Goal: Check status: Check status

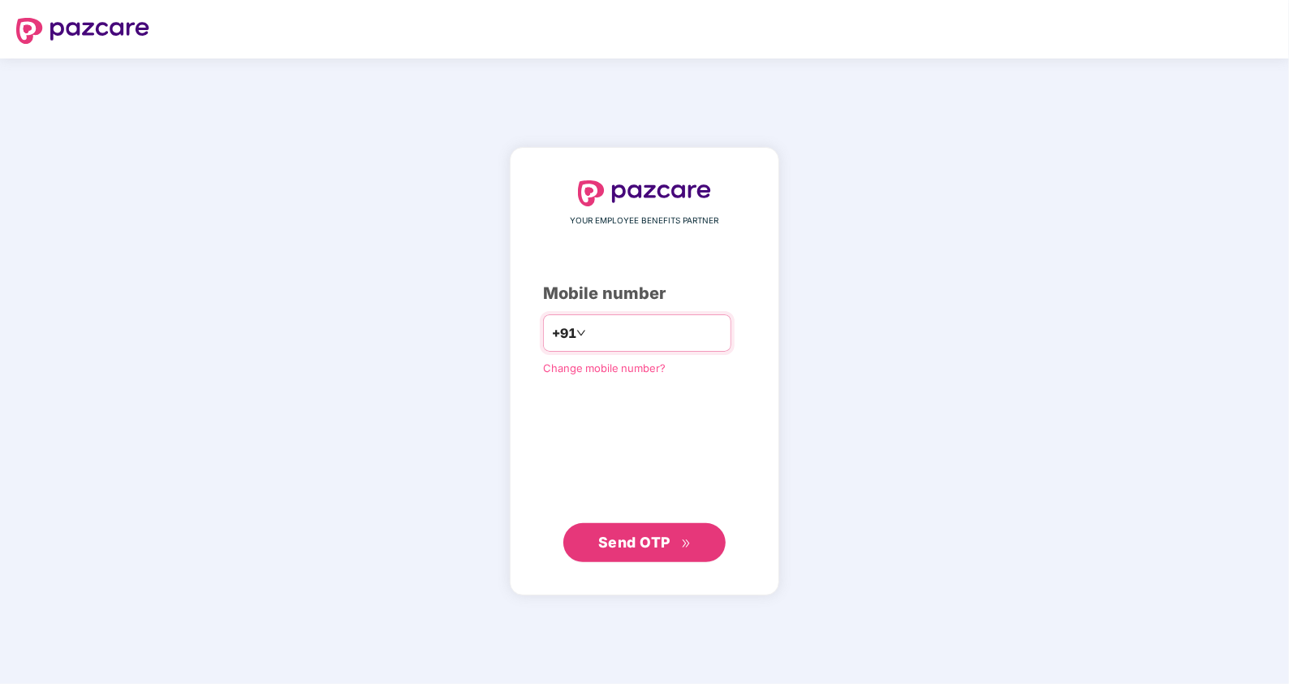
type input "**********"
click at [656, 542] on span "Send OTP" at bounding box center [634, 541] width 72 height 17
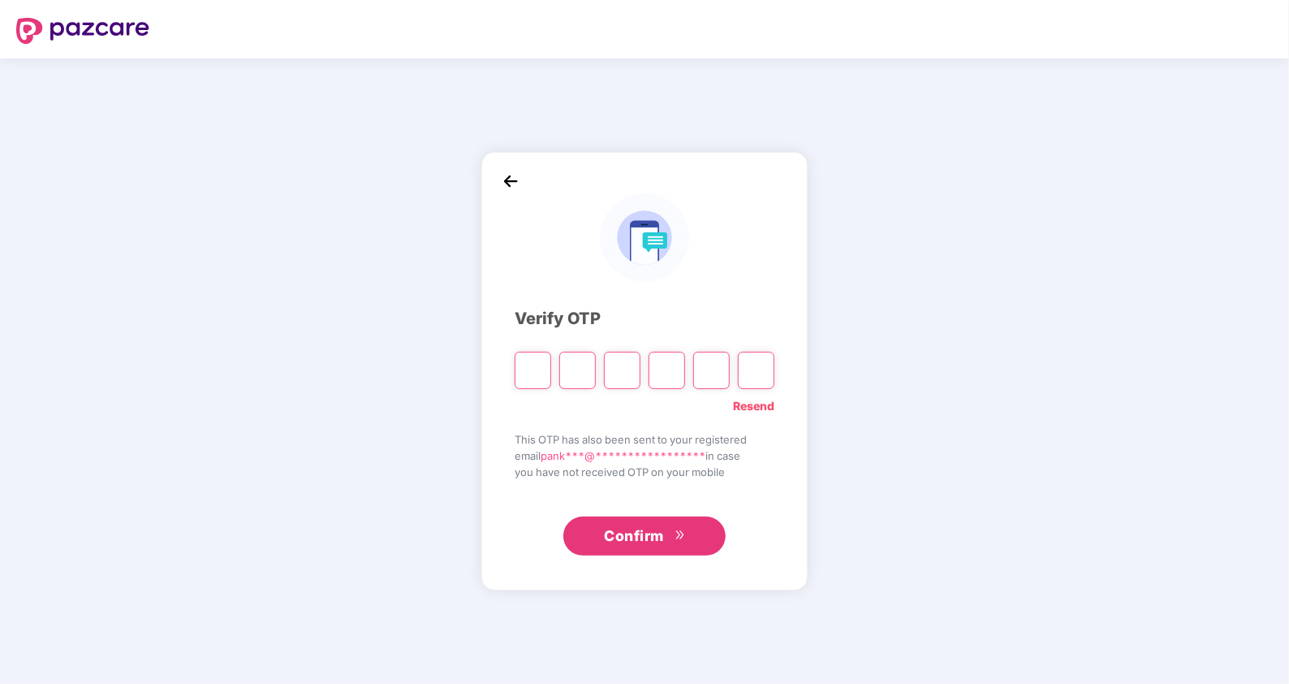
type input "*"
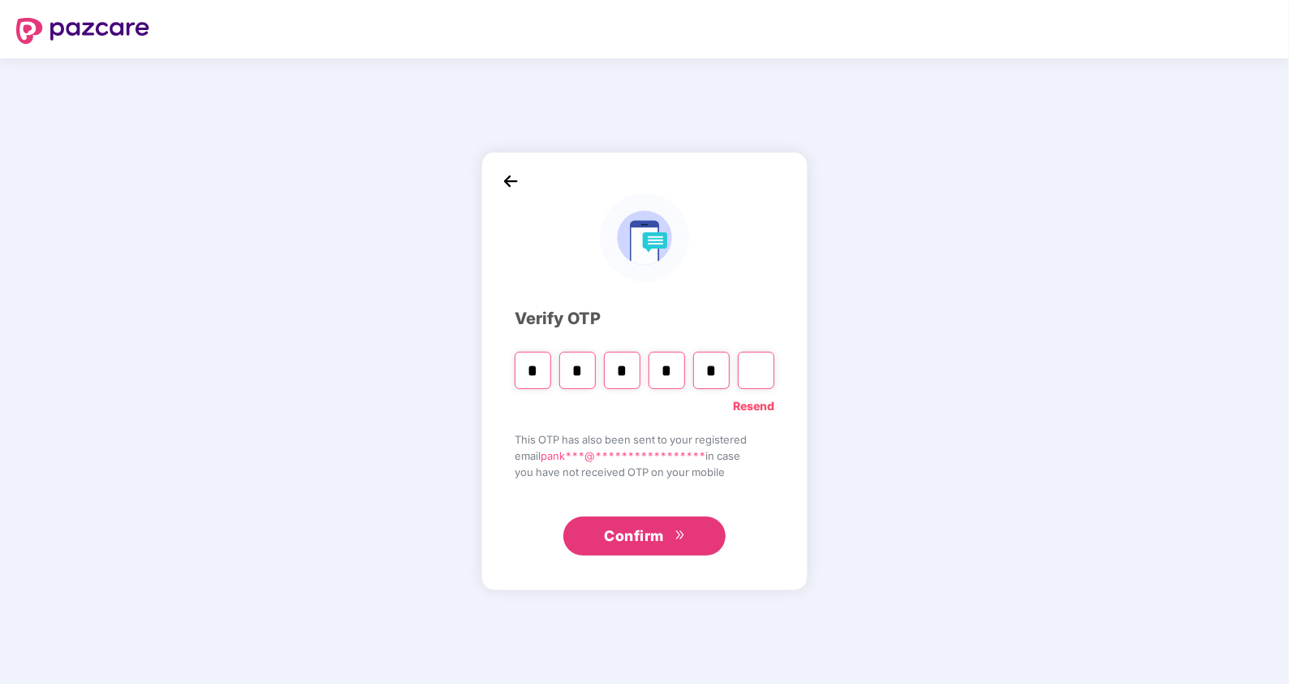
type input "*"
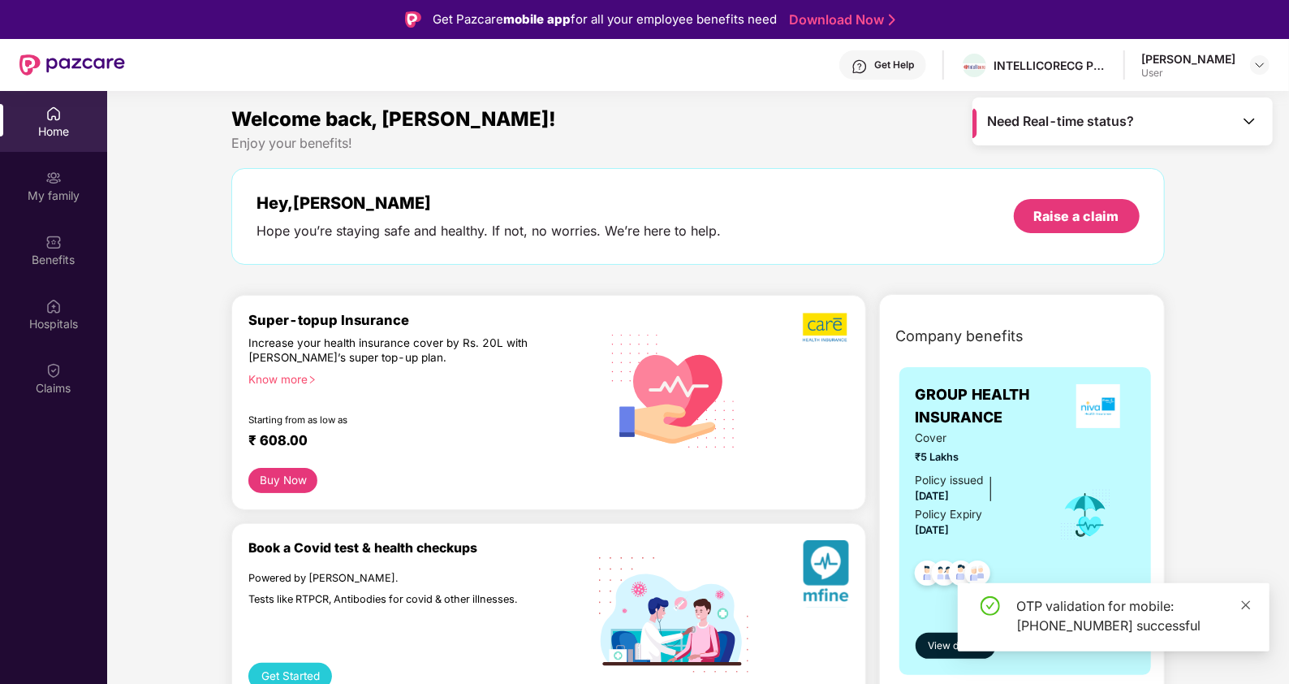
click at [1244, 603] on icon "close" at bounding box center [1246, 604] width 9 height 9
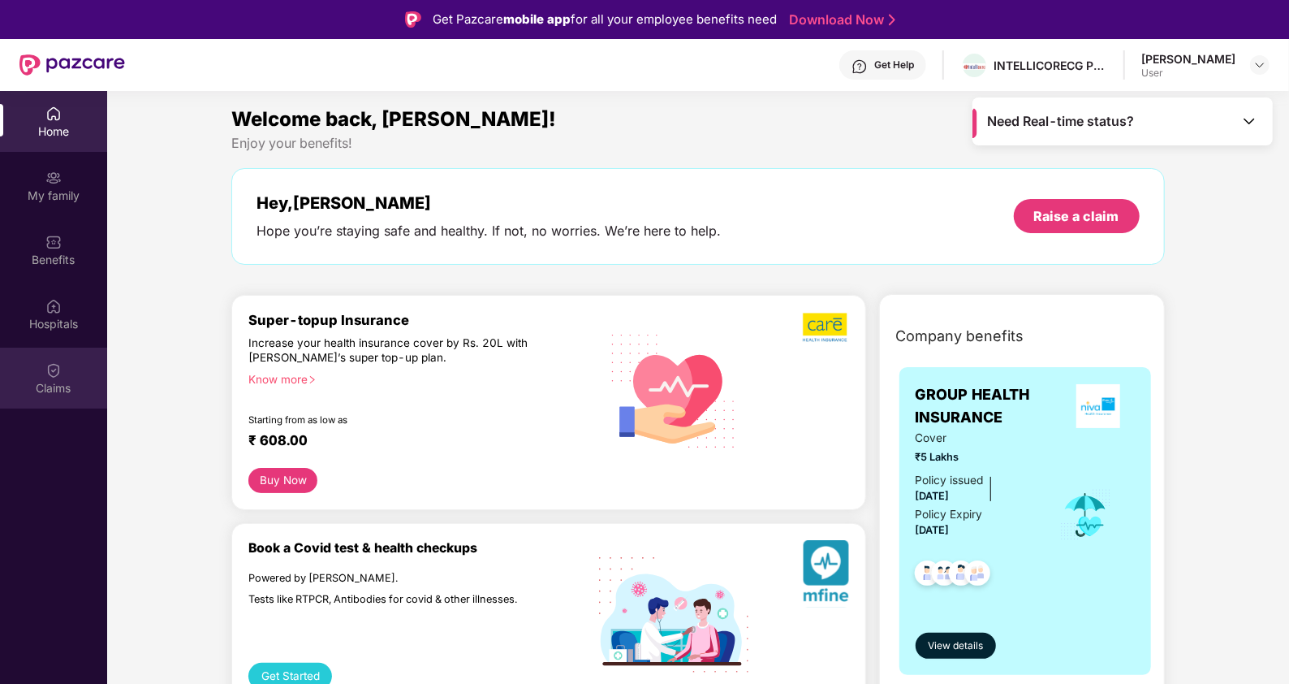
click at [70, 377] on div "Claims" at bounding box center [53, 377] width 107 height 61
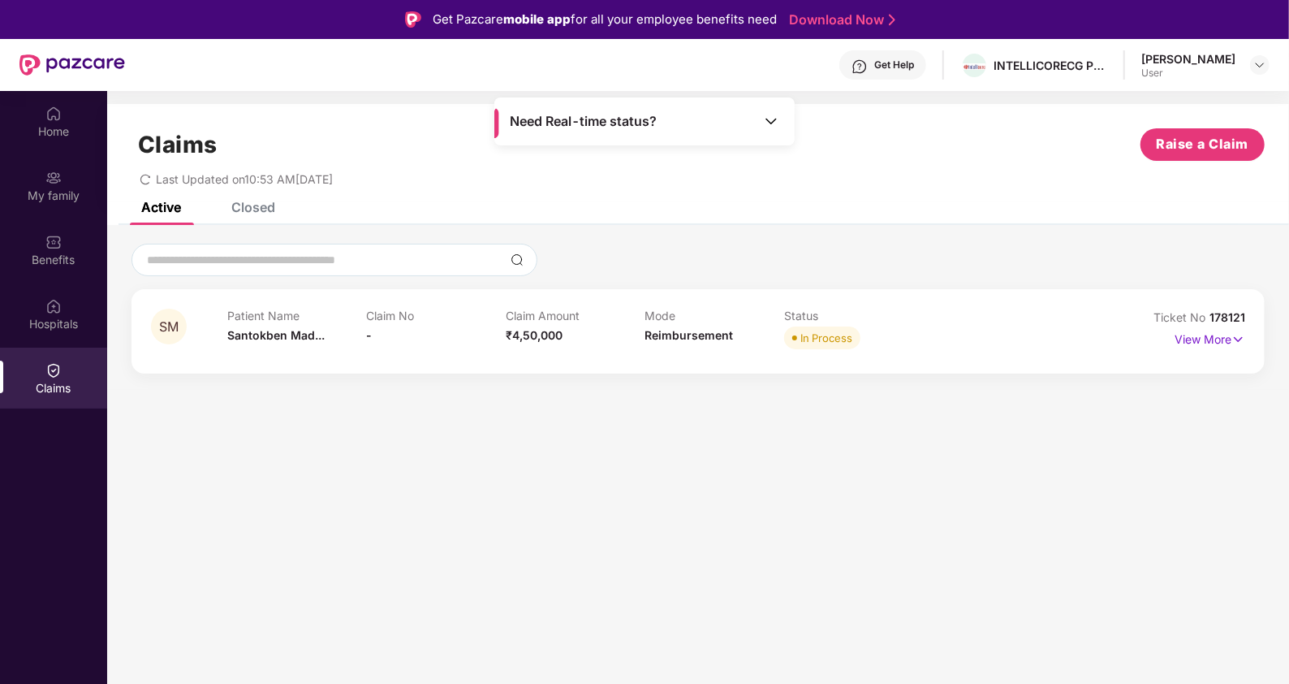
click at [773, 122] on img at bounding box center [771, 121] width 16 height 16
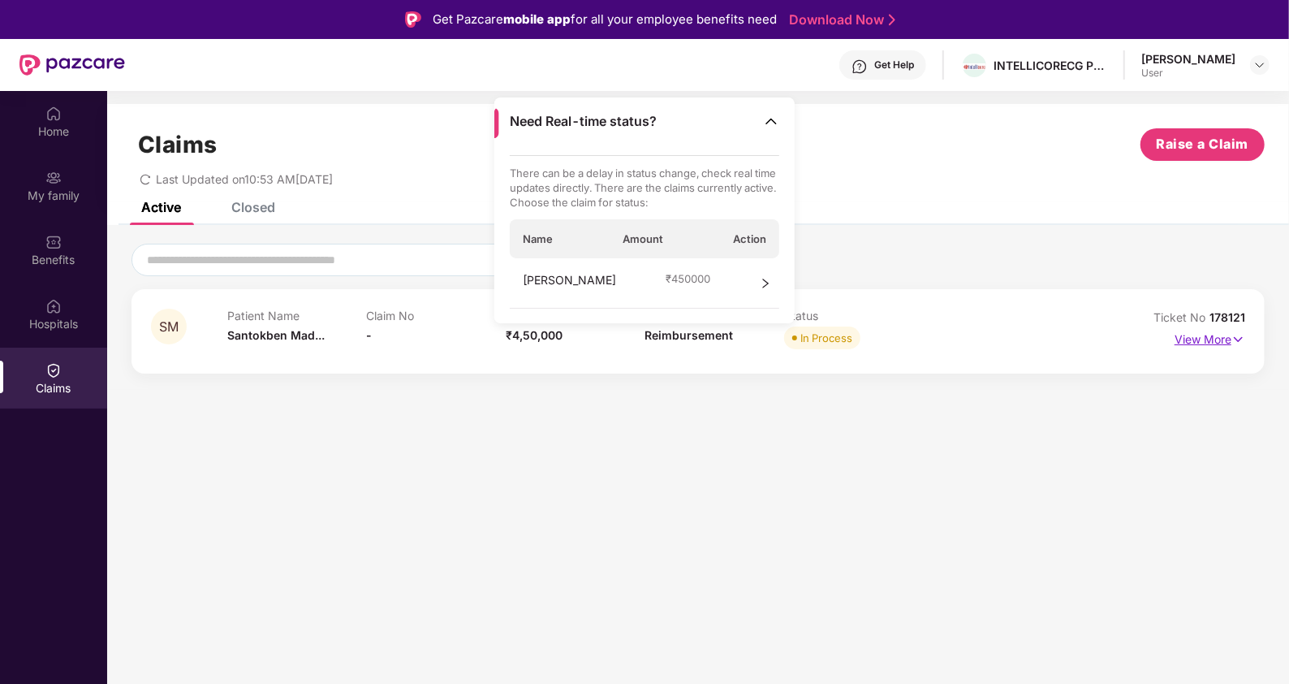
click at [1226, 345] on p "View More" at bounding box center [1210, 337] width 71 height 22
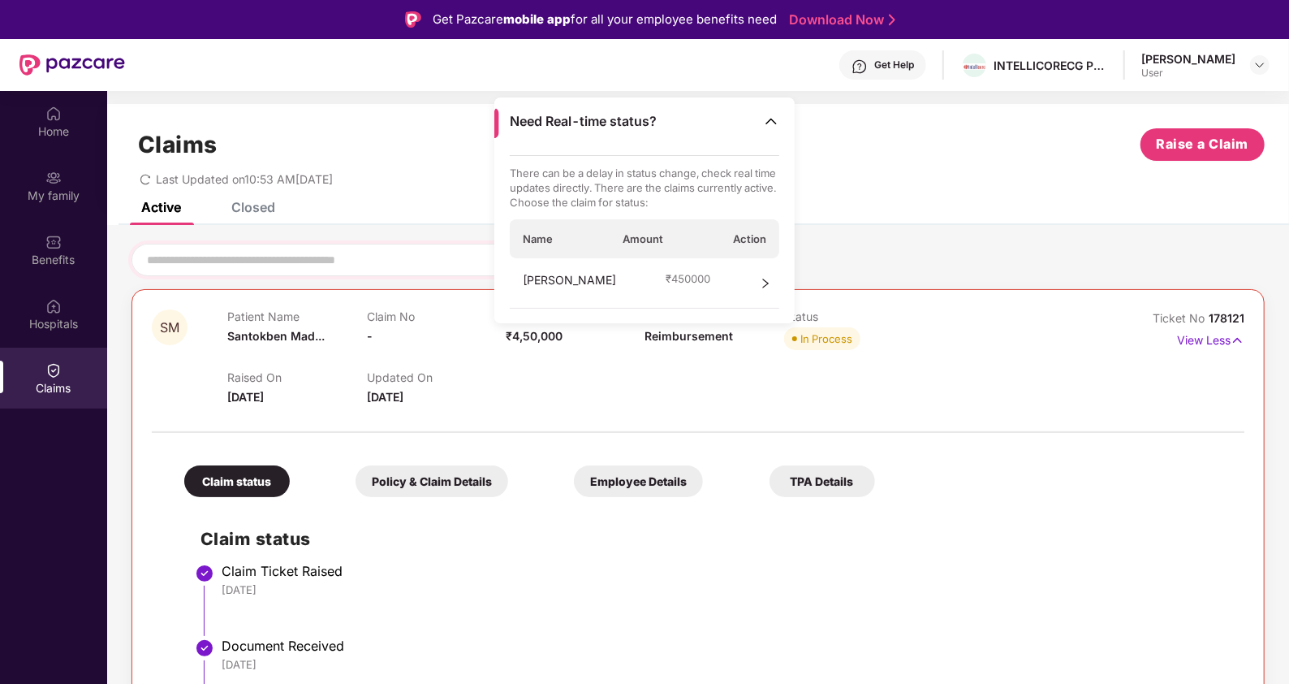
click at [268, 245] on div at bounding box center [335, 260] width 406 height 32
click at [268, 256] on input at bounding box center [324, 260] width 359 height 17
click at [942, 153] on div "Claims Raise a Claim" at bounding box center [698, 144] width 1133 height 32
click at [774, 124] on img at bounding box center [771, 121] width 16 height 16
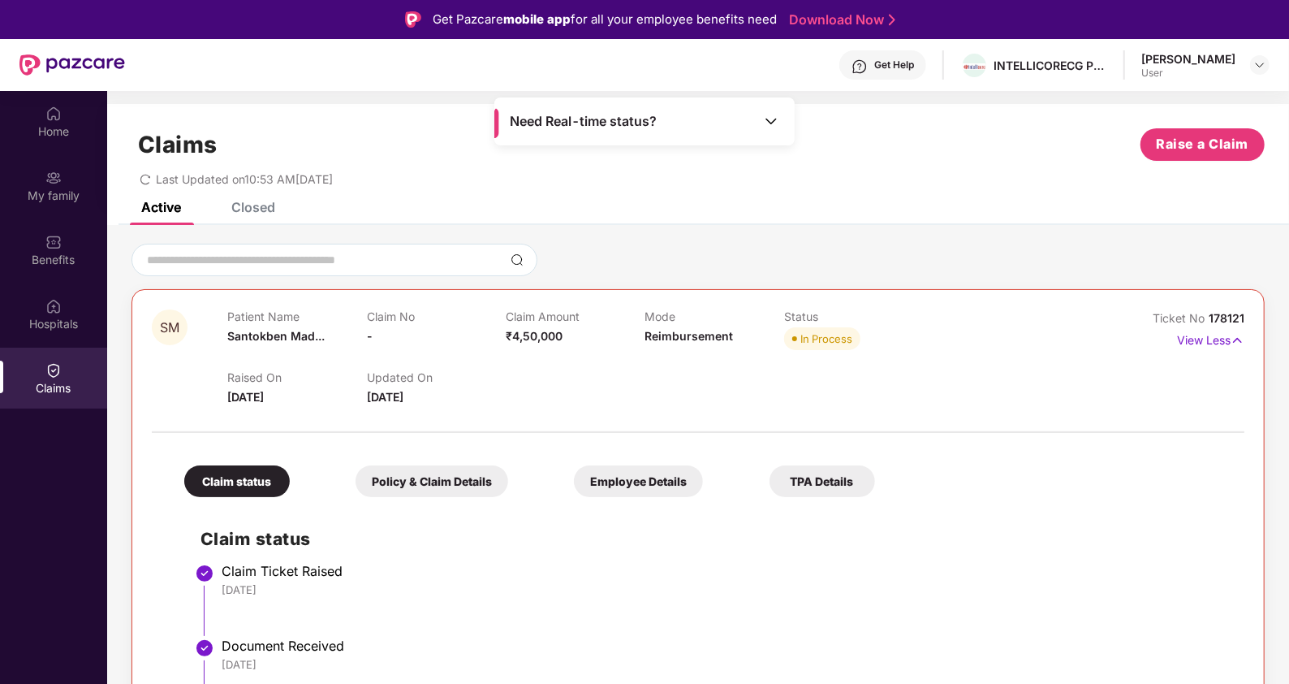
click at [415, 484] on div "Policy & Claim Details" at bounding box center [432, 481] width 153 height 32
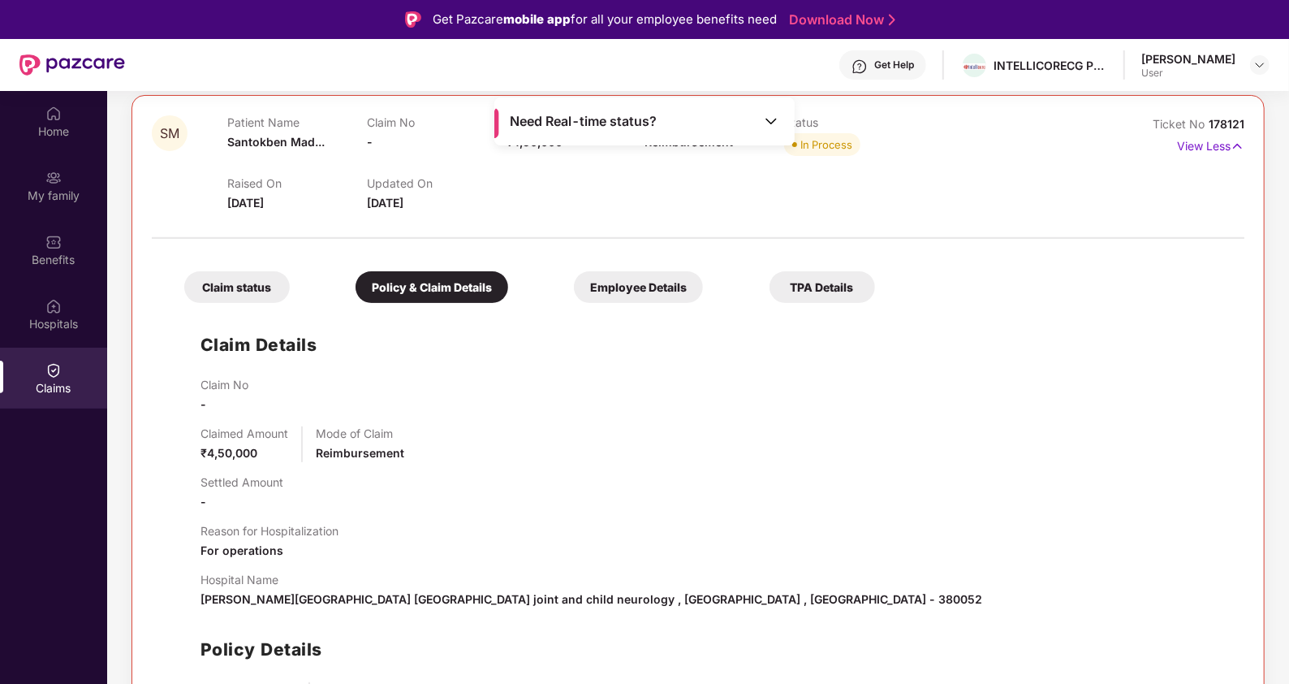
scroll to position [133, 0]
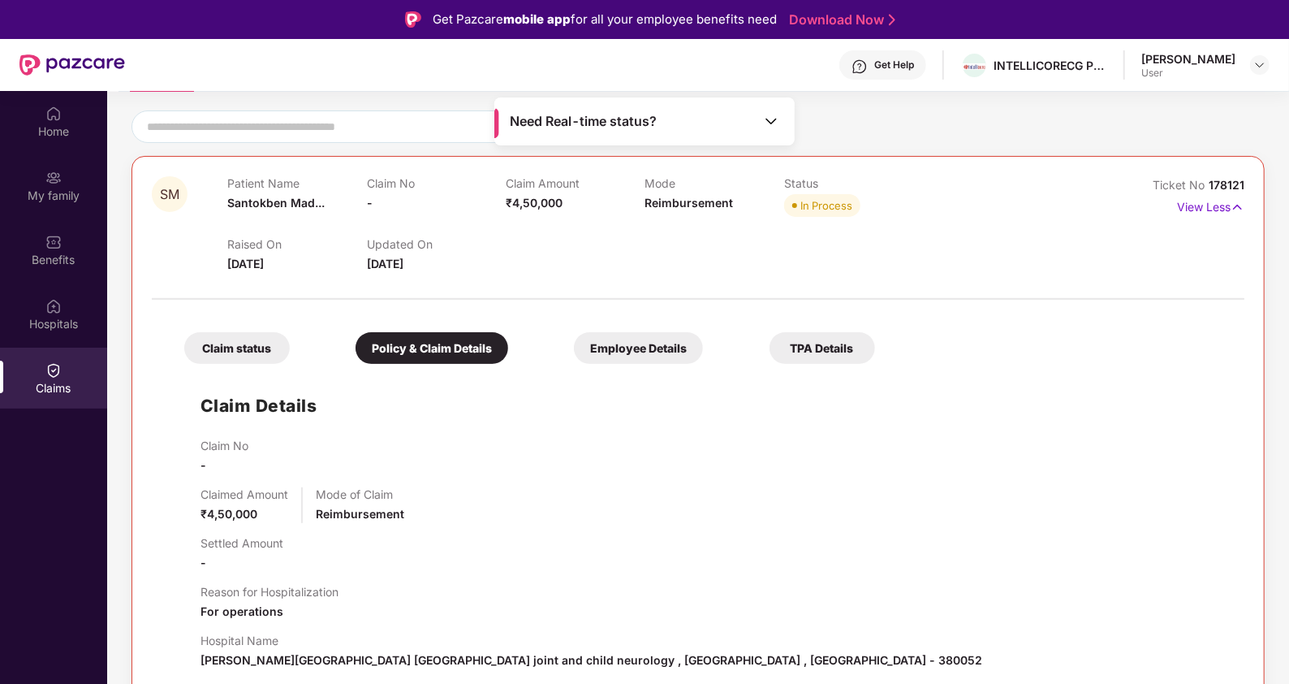
click at [667, 339] on div "Employee Details" at bounding box center [638, 348] width 129 height 32
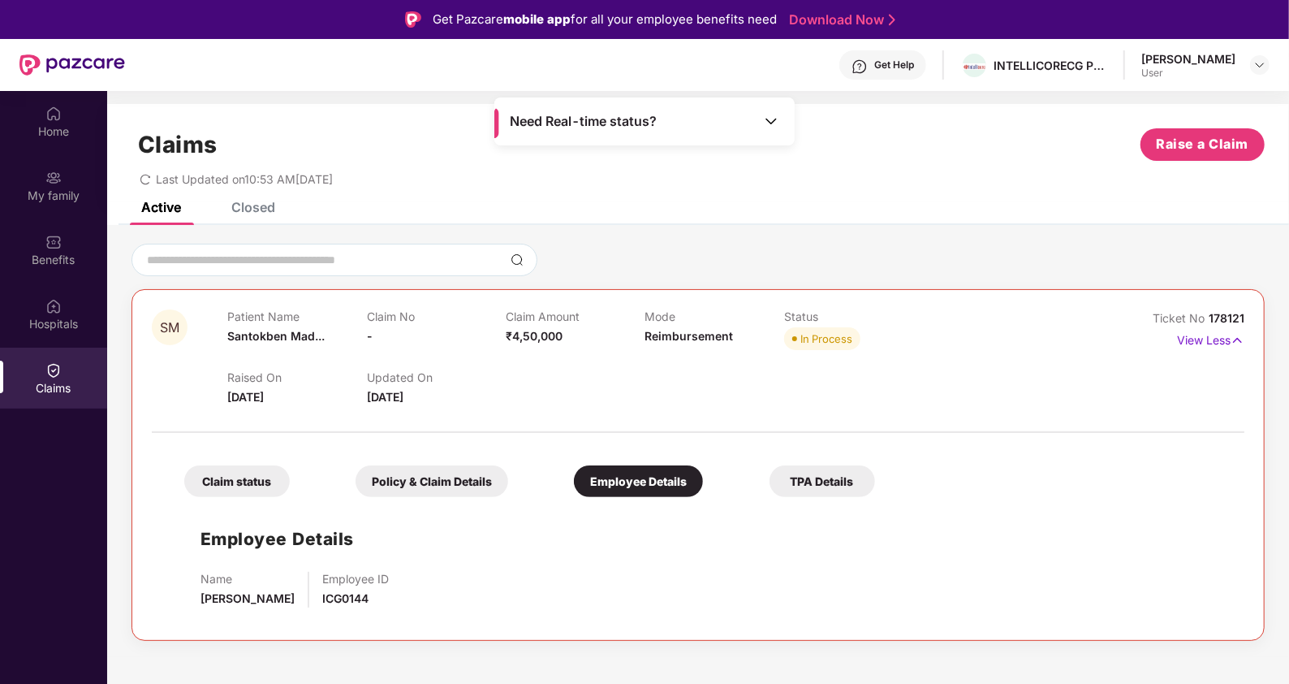
click at [813, 489] on div "TPA Details" at bounding box center [823, 481] width 106 height 32
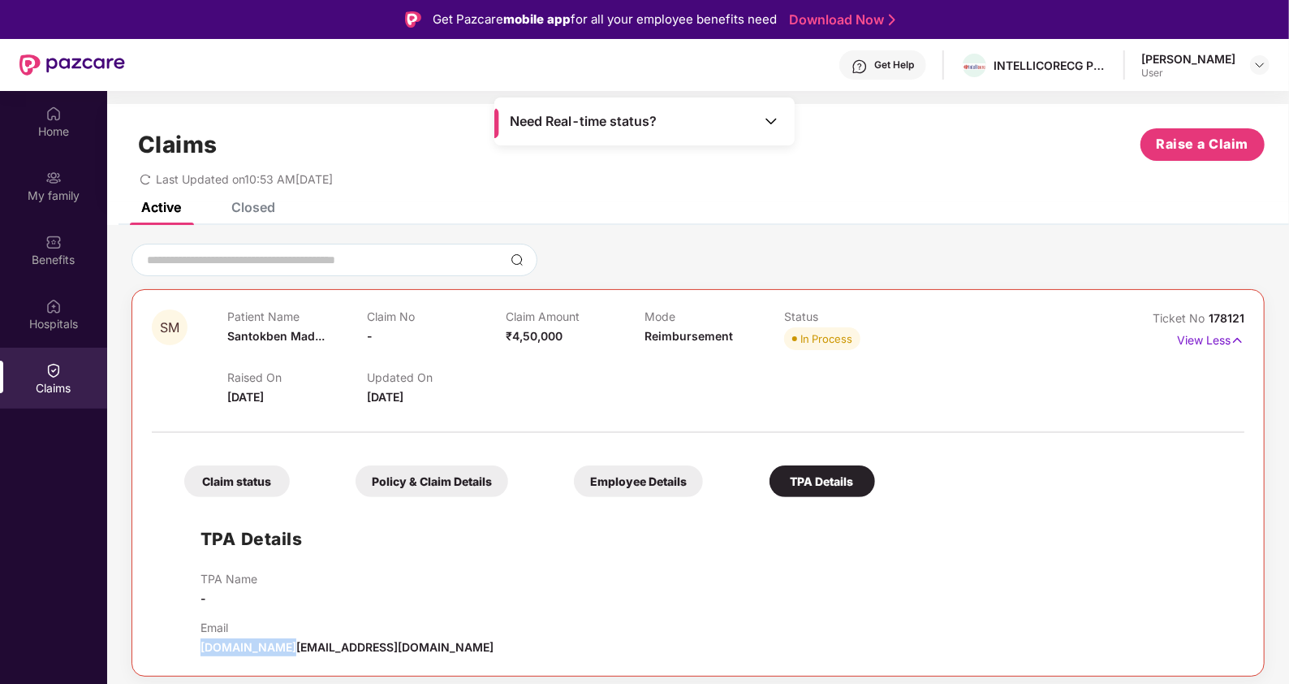
drag, startPoint x: 287, startPoint y: 648, endPoint x: 428, endPoint y: 633, distance: 141.2
click at [428, 633] on div "Email [DOMAIN_NAME][EMAIL_ADDRESS][DOMAIN_NAME]" at bounding box center [715, 638] width 1028 height 36
drag, startPoint x: 428, startPoint y: 633, endPoint x: 384, endPoint y: 656, distance: 49.4
click at [384, 656] on div "SM Patient Name Santokben Mad... Claim No - Claim Amount ₹4,50,000 Mode Reimbur…" at bounding box center [698, 482] width 1133 height 387
drag, startPoint x: 376, startPoint y: 652, endPoint x: 284, endPoint y: 649, distance: 91.8
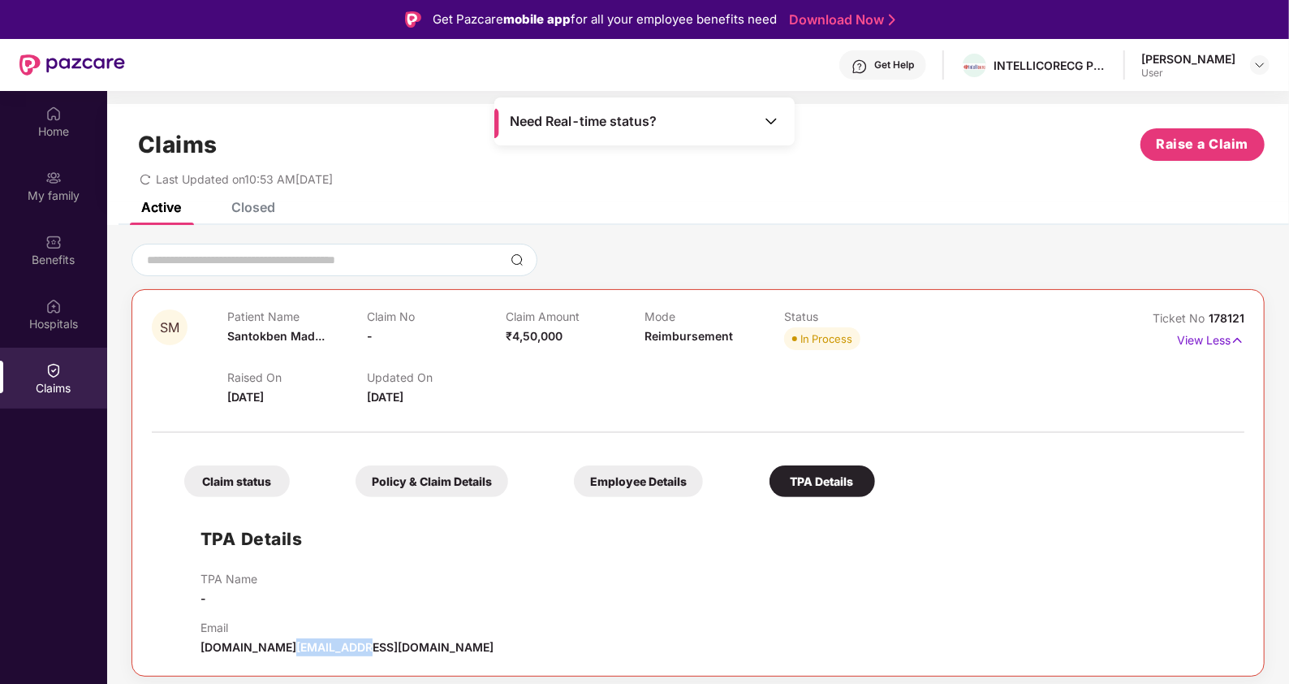
click at [284, 649] on div "Email [DOMAIN_NAME][EMAIL_ADDRESS][DOMAIN_NAME]" at bounding box center [715, 638] width 1028 height 36
copy span "[DOMAIN_NAME]"
click at [775, 117] on img at bounding box center [771, 121] width 16 height 16
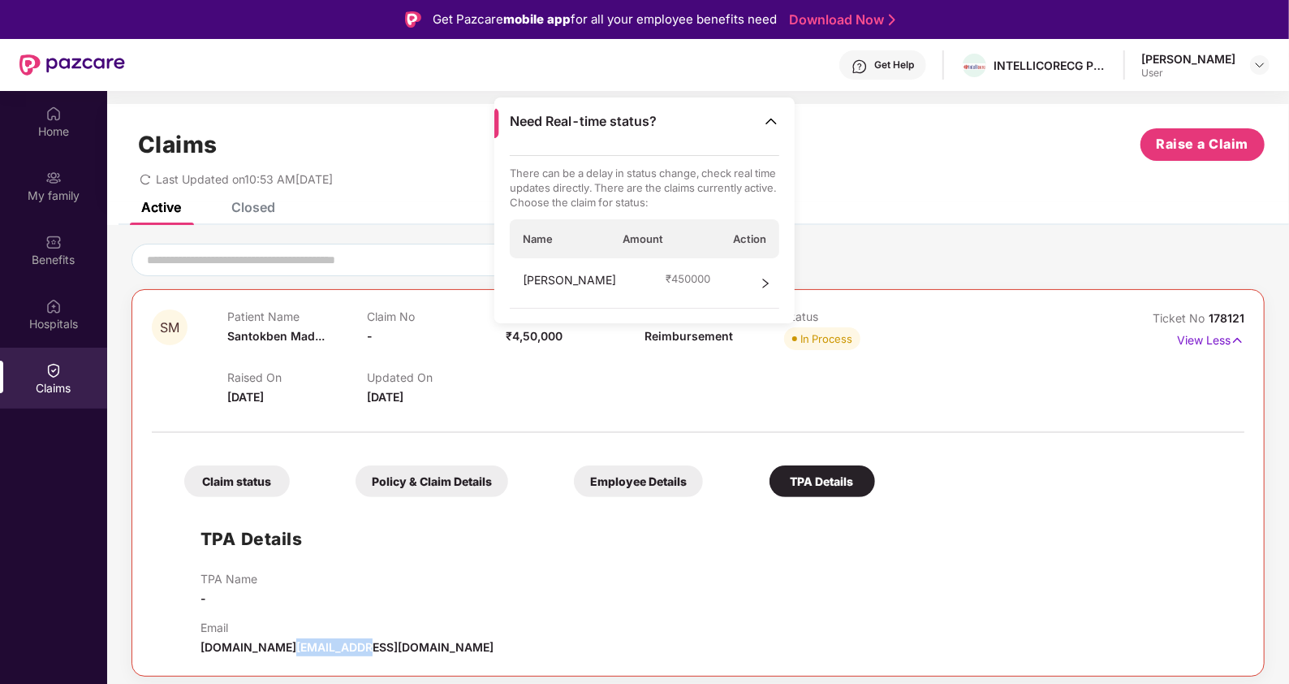
click at [775, 117] on img at bounding box center [771, 121] width 16 height 16
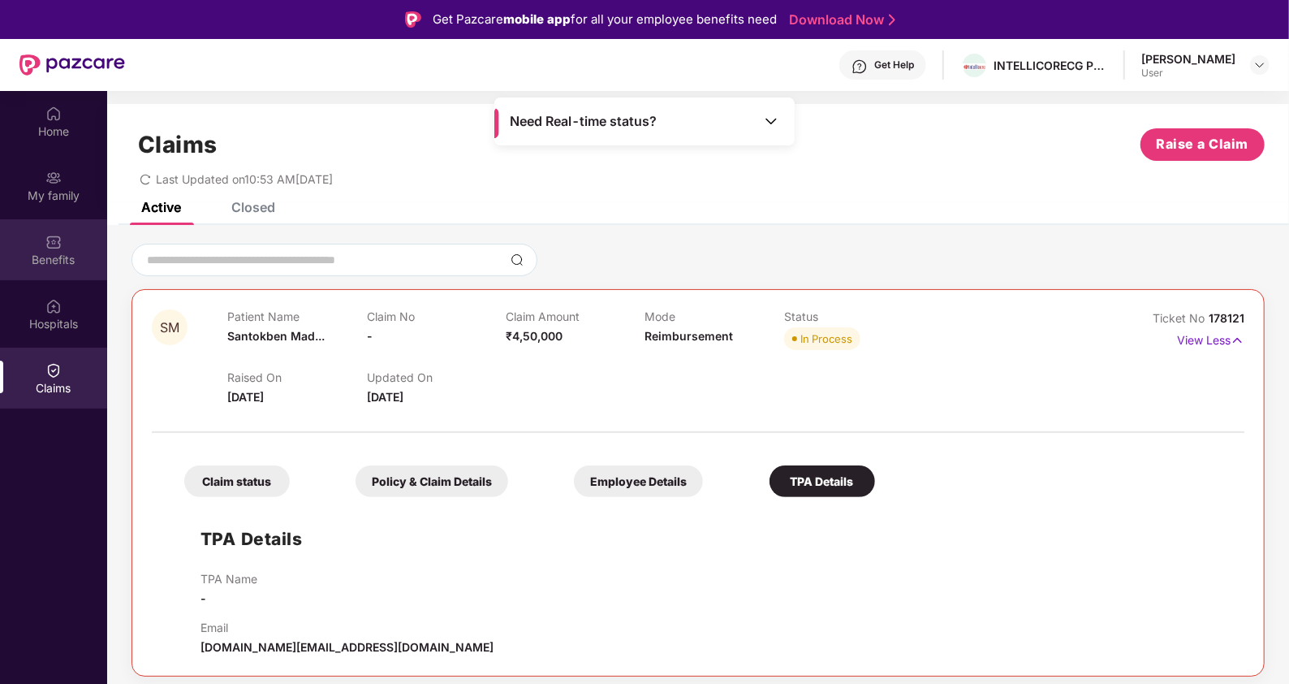
click at [41, 275] on div "Benefits" at bounding box center [53, 249] width 107 height 61
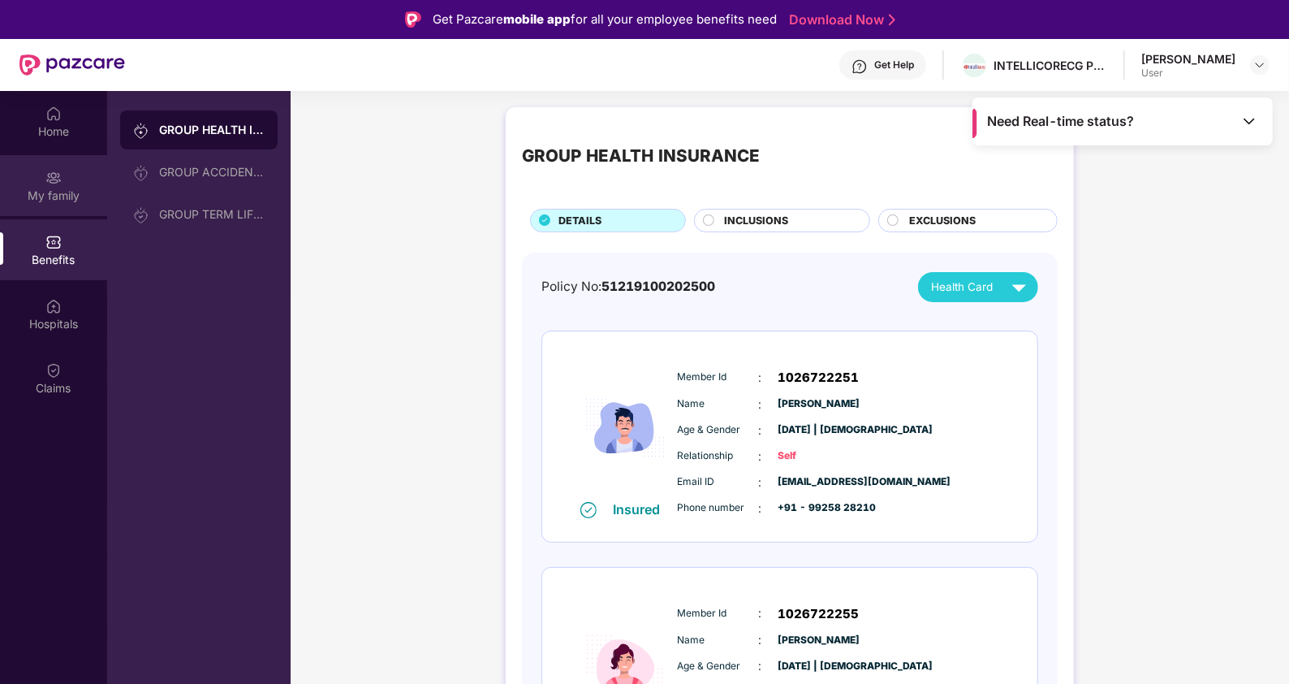
click at [53, 173] on img at bounding box center [53, 178] width 16 height 16
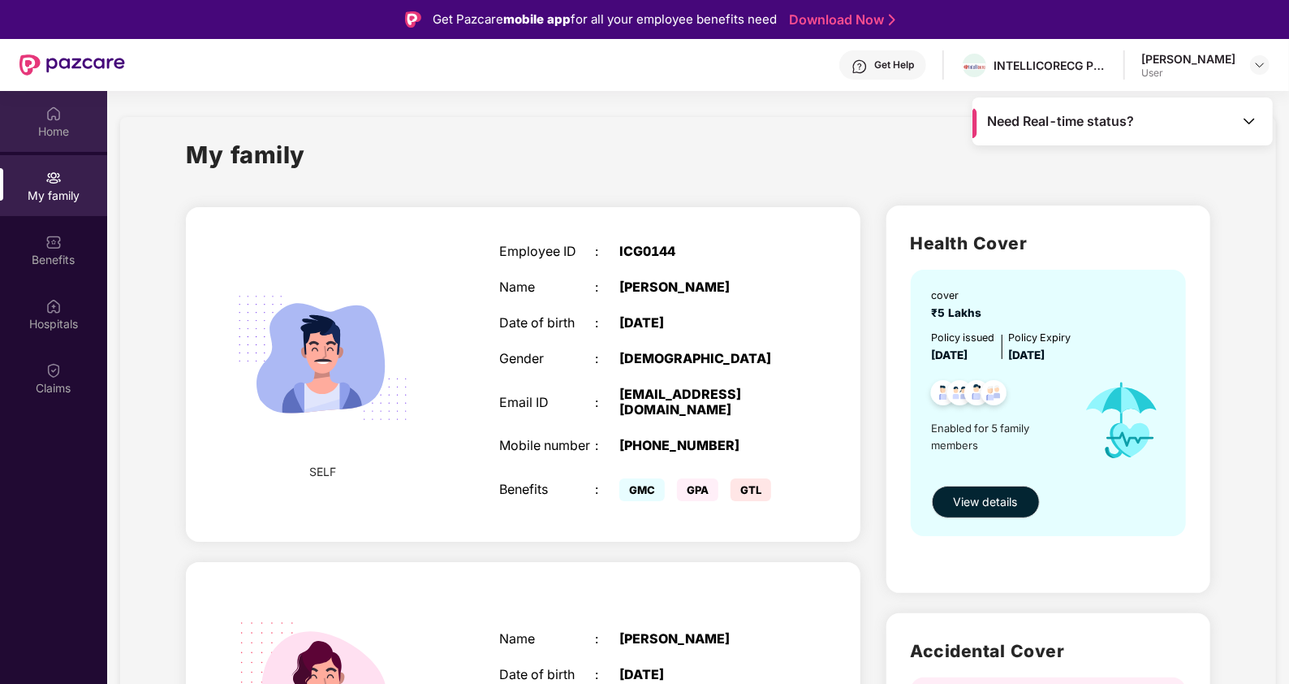
click at [49, 127] on div "Home" at bounding box center [53, 131] width 107 height 16
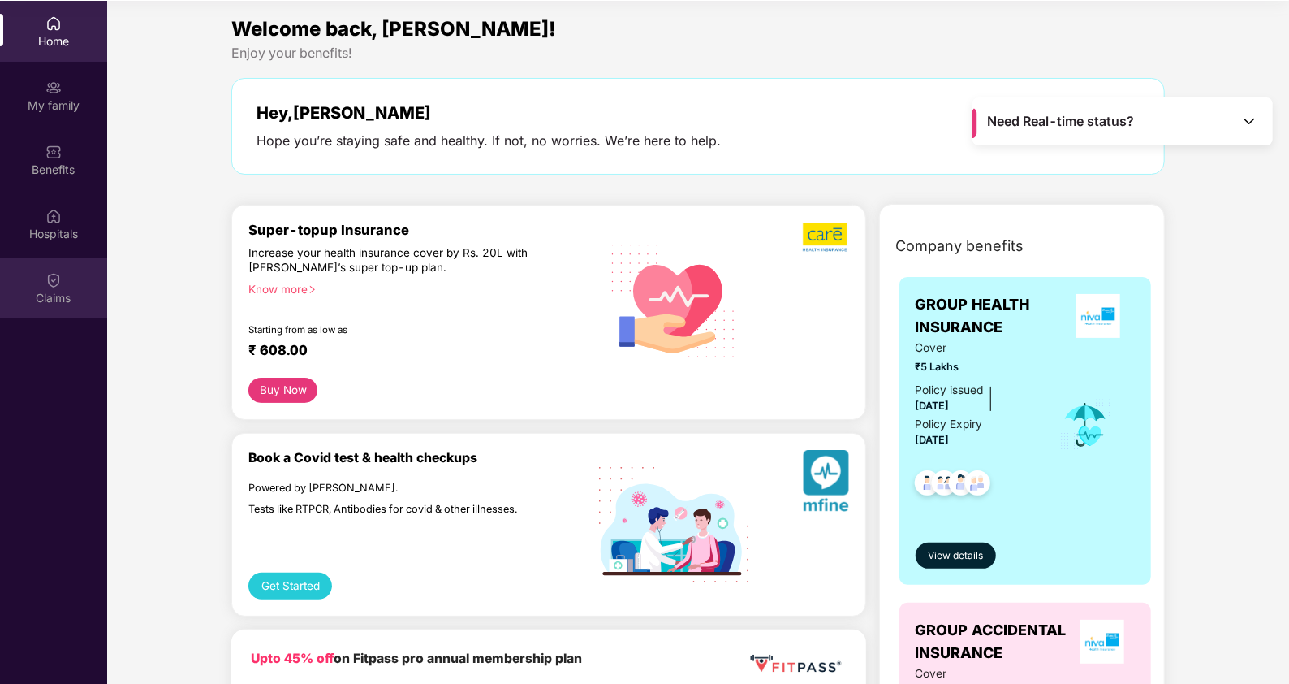
click at [51, 277] on img at bounding box center [53, 280] width 16 height 16
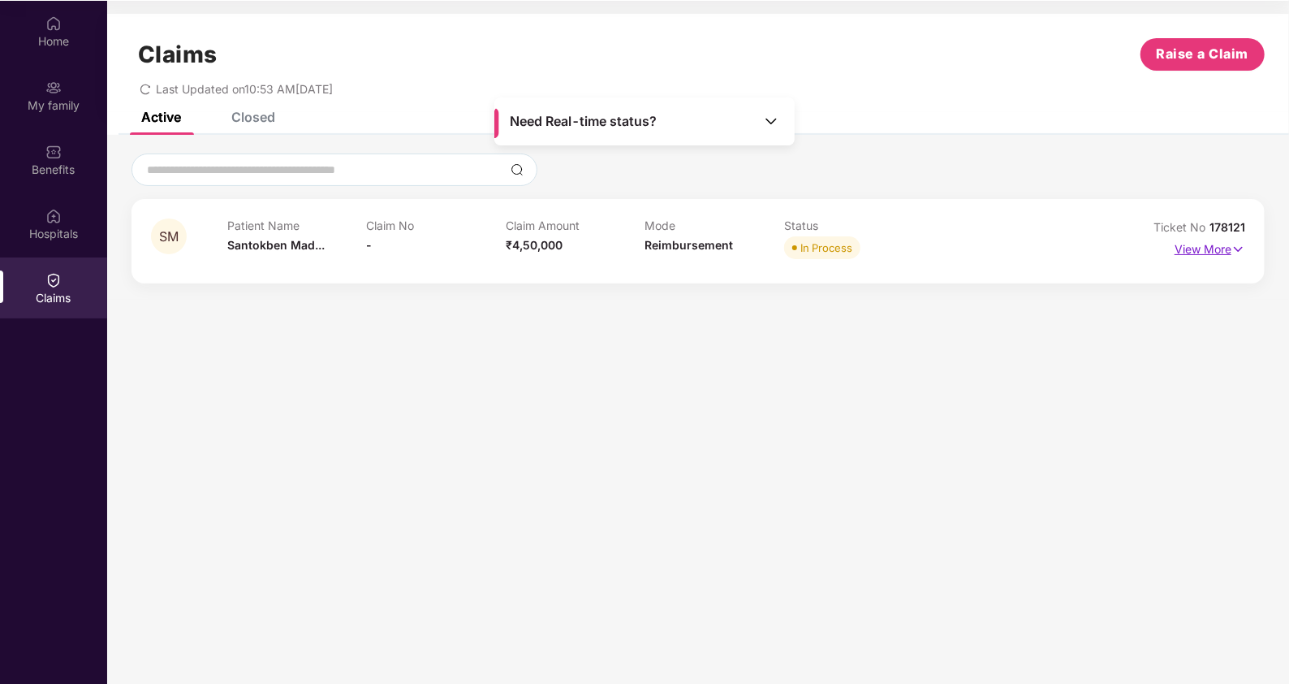
click at [1235, 245] on img at bounding box center [1238, 249] width 14 height 18
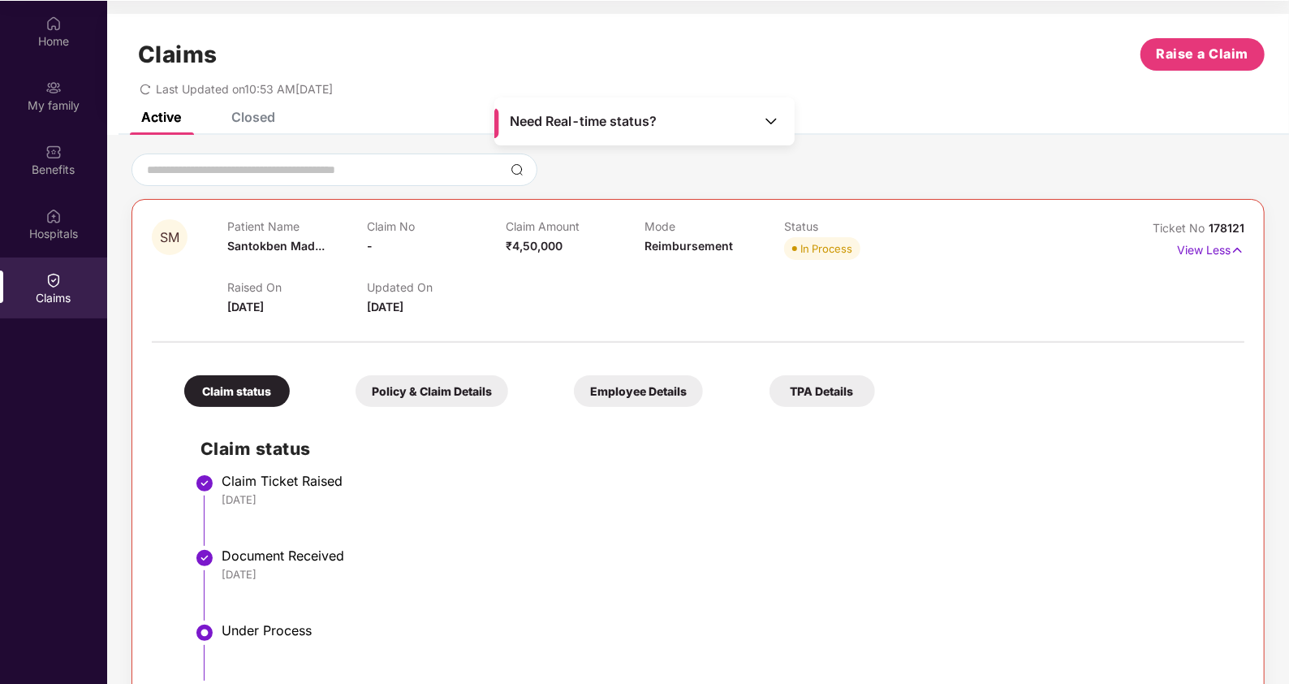
click at [281, 386] on div "Claim status" at bounding box center [237, 391] width 106 height 32
click at [408, 387] on div "Policy & Claim Details" at bounding box center [432, 391] width 153 height 32
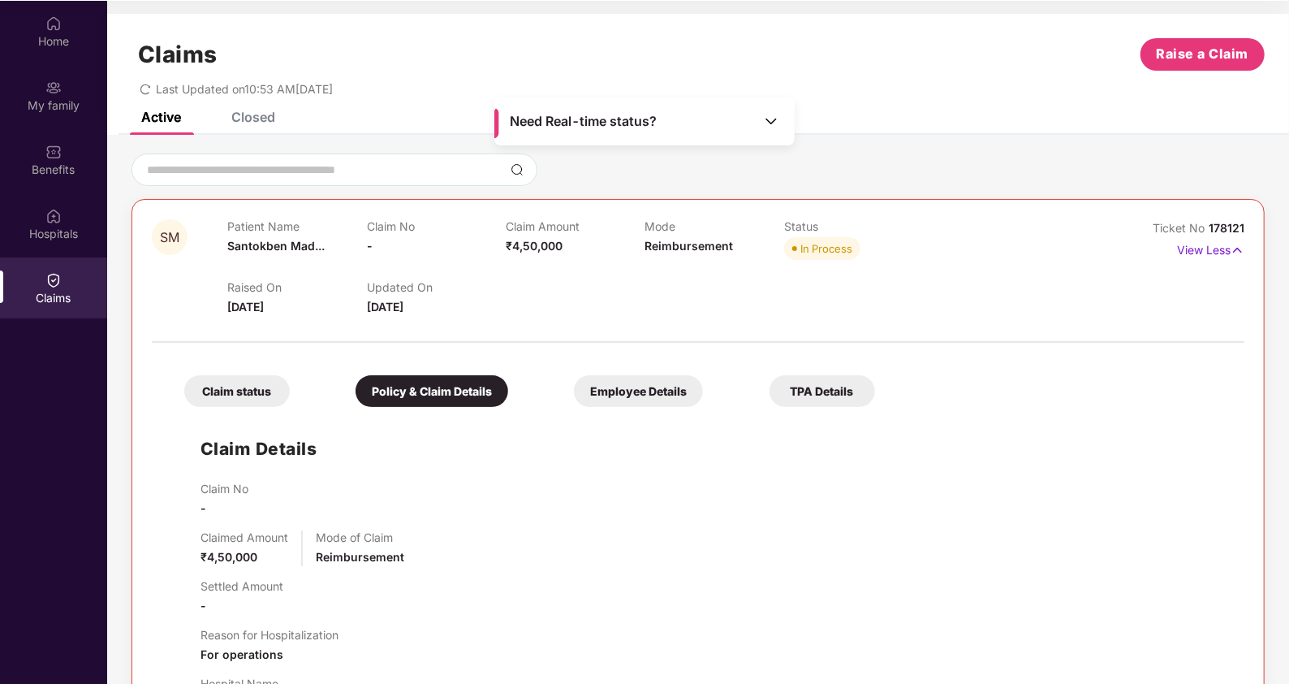
click at [629, 356] on div "Claim status Policy & Claim Details Employee Details TPA Details Claim Details …" at bounding box center [698, 617] width 1093 height 533
click at [621, 393] on div "Employee Details" at bounding box center [638, 391] width 129 height 32
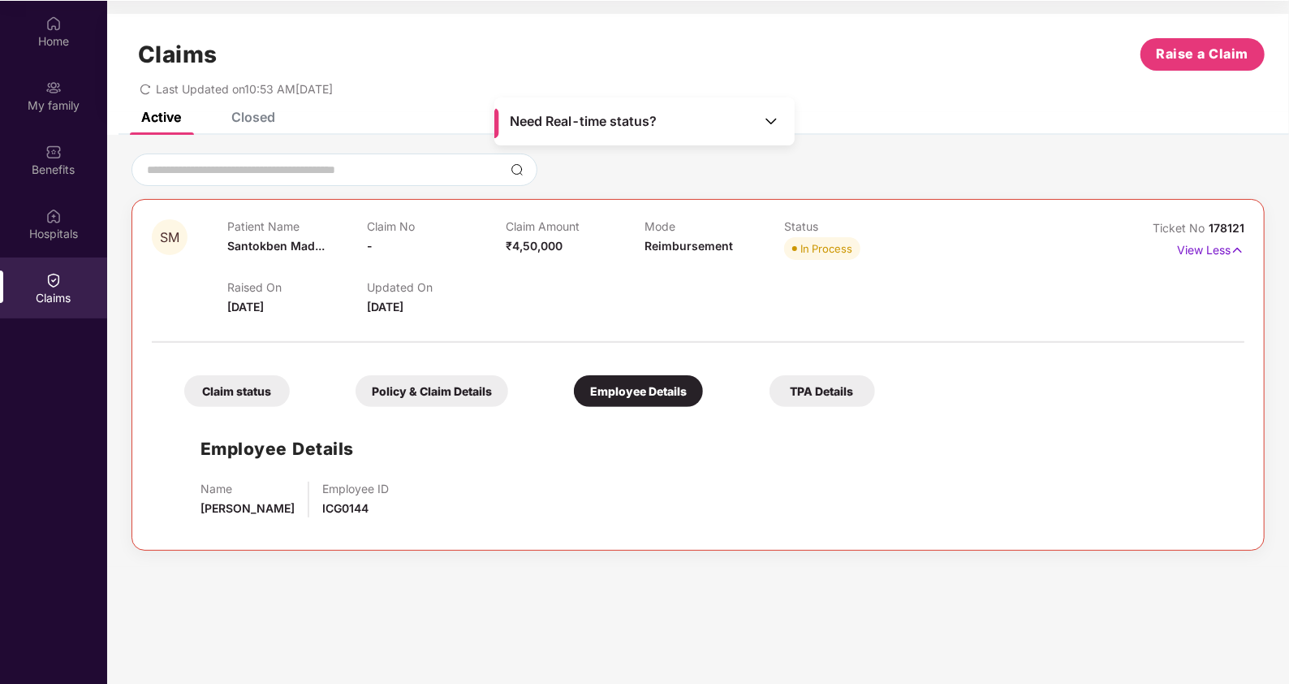
click at [775, 123] on img at bounding box center [771, 121] width 16 height 16
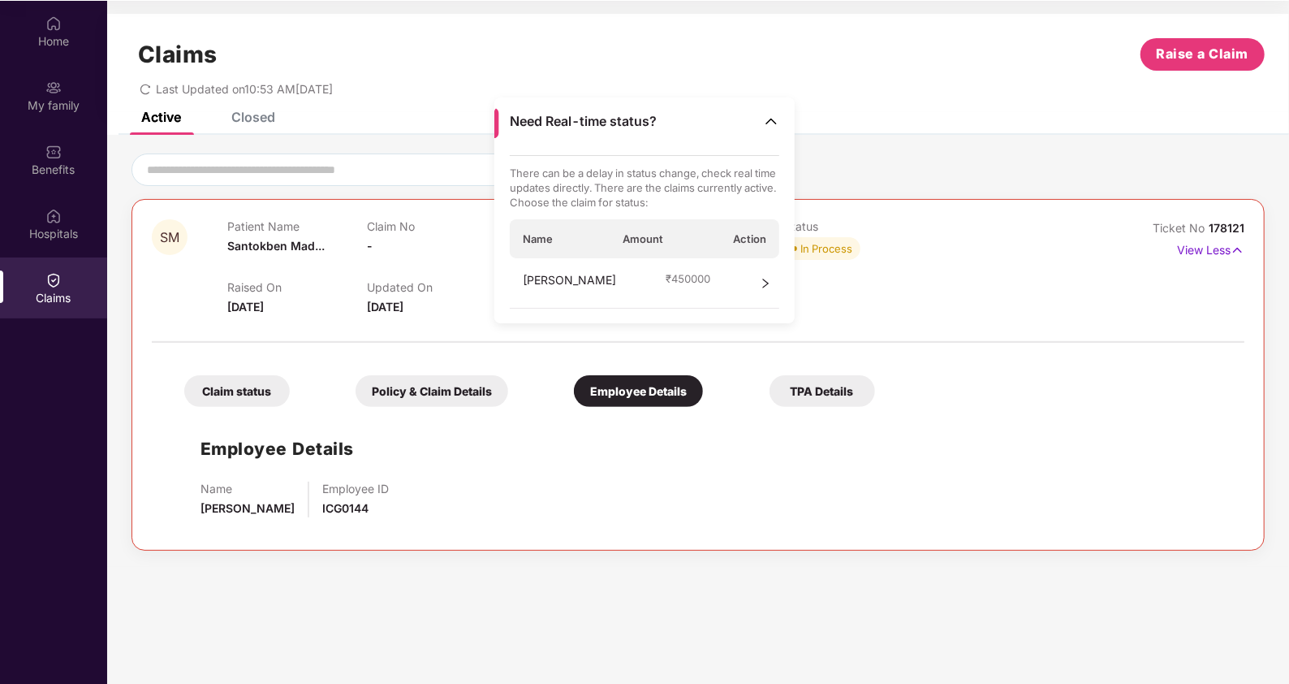
click at [775, 123] on img at bounding box center [771, 121] width 16 height 16
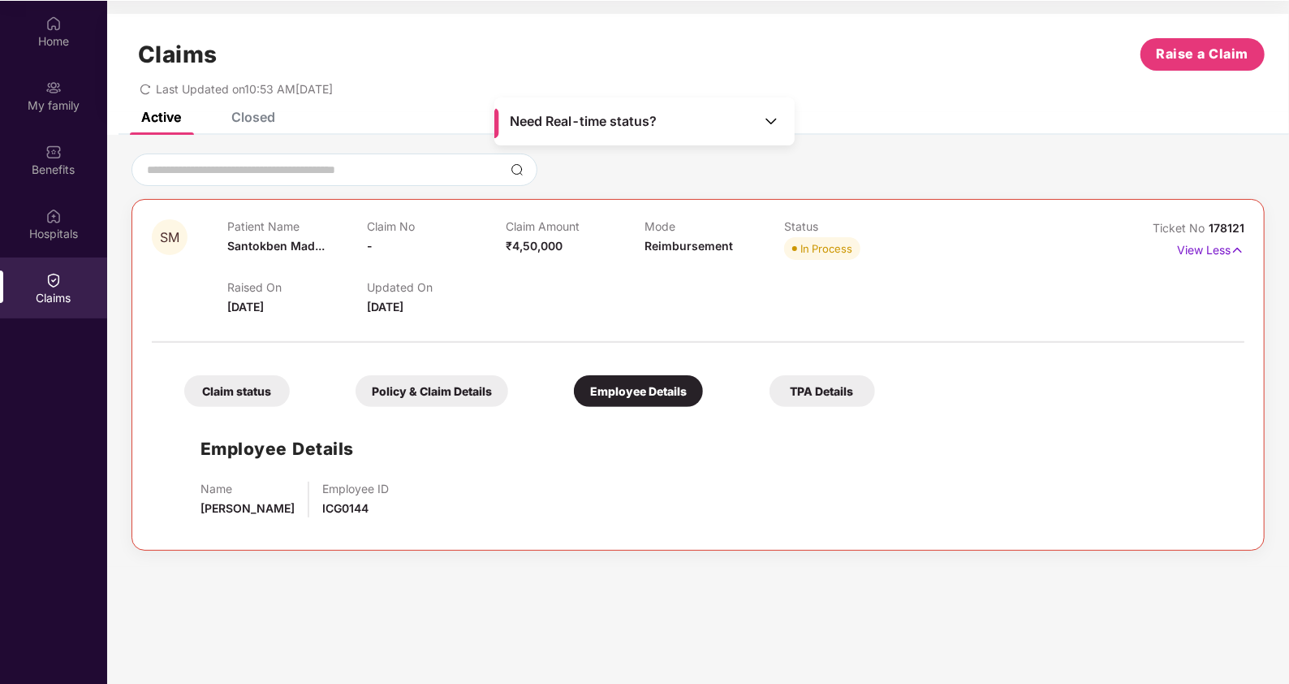
click at [804, 78] on div "Last Updated on 10:53 AM[DATE]" at bounding box center [698, 83] width 1133 height 25
